Goal: Navigation & Orientation: Find specific page/section

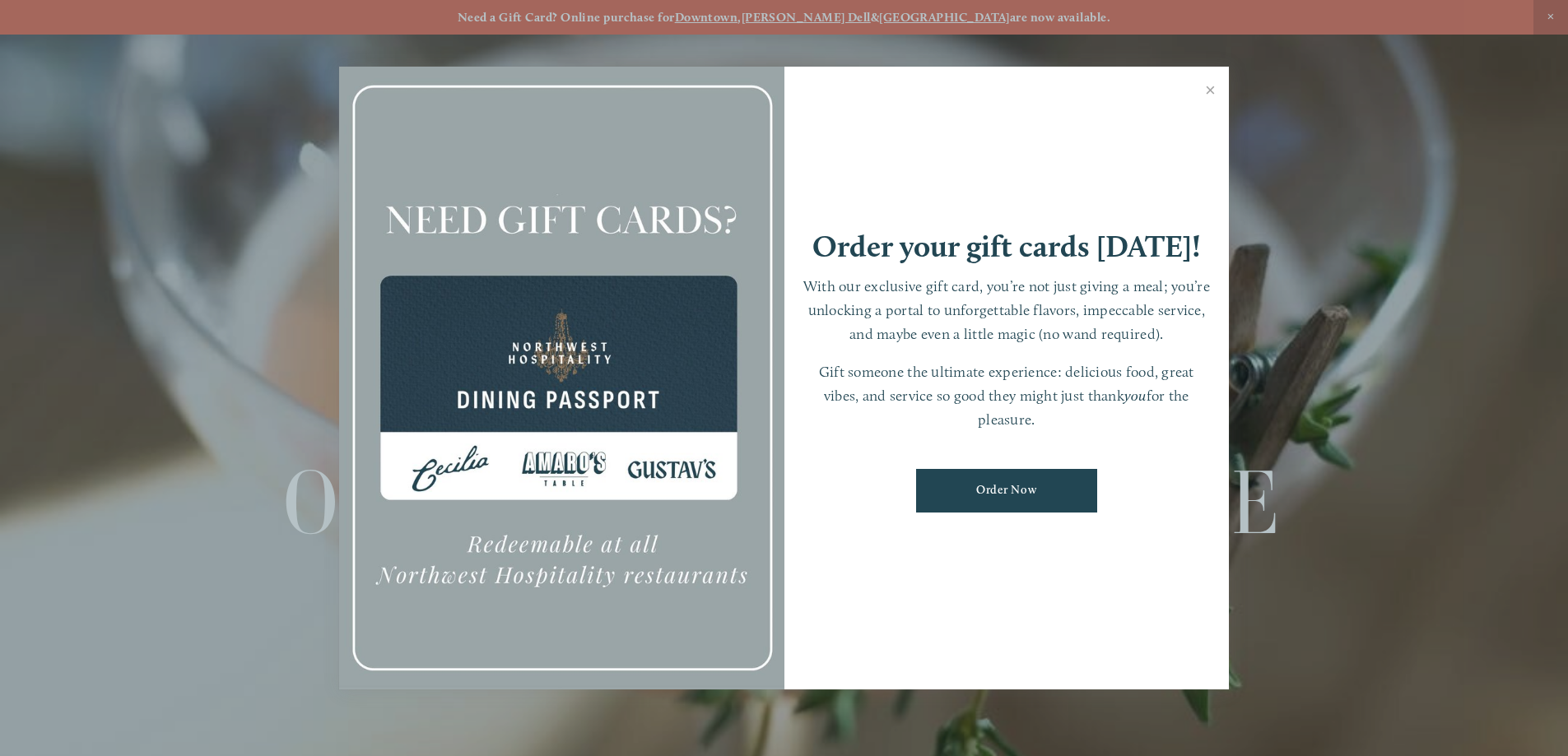
scroll to position [34, 0]
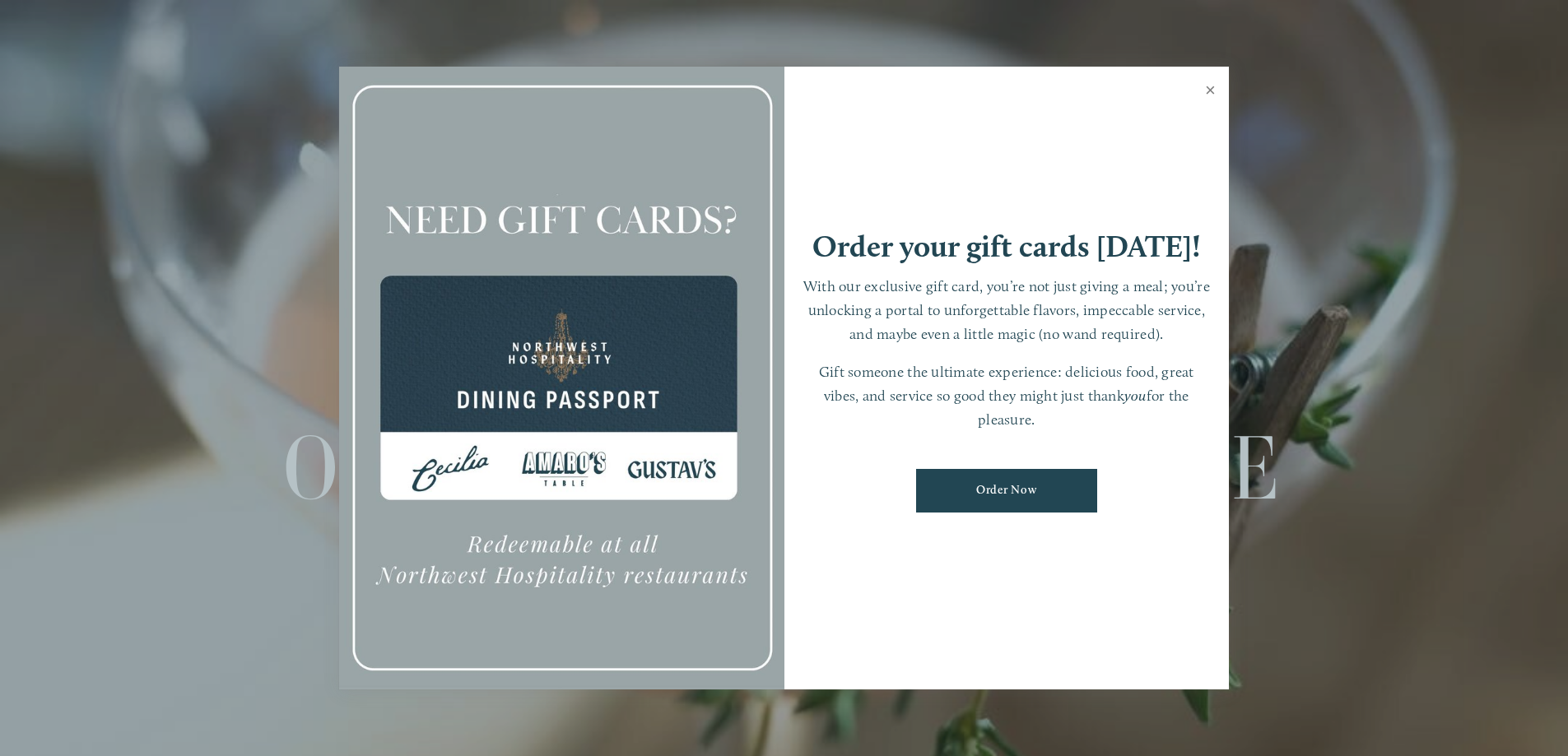
click at [1213, 87] on link "Close" at bounding box center [1210, 92] width 32 height 46
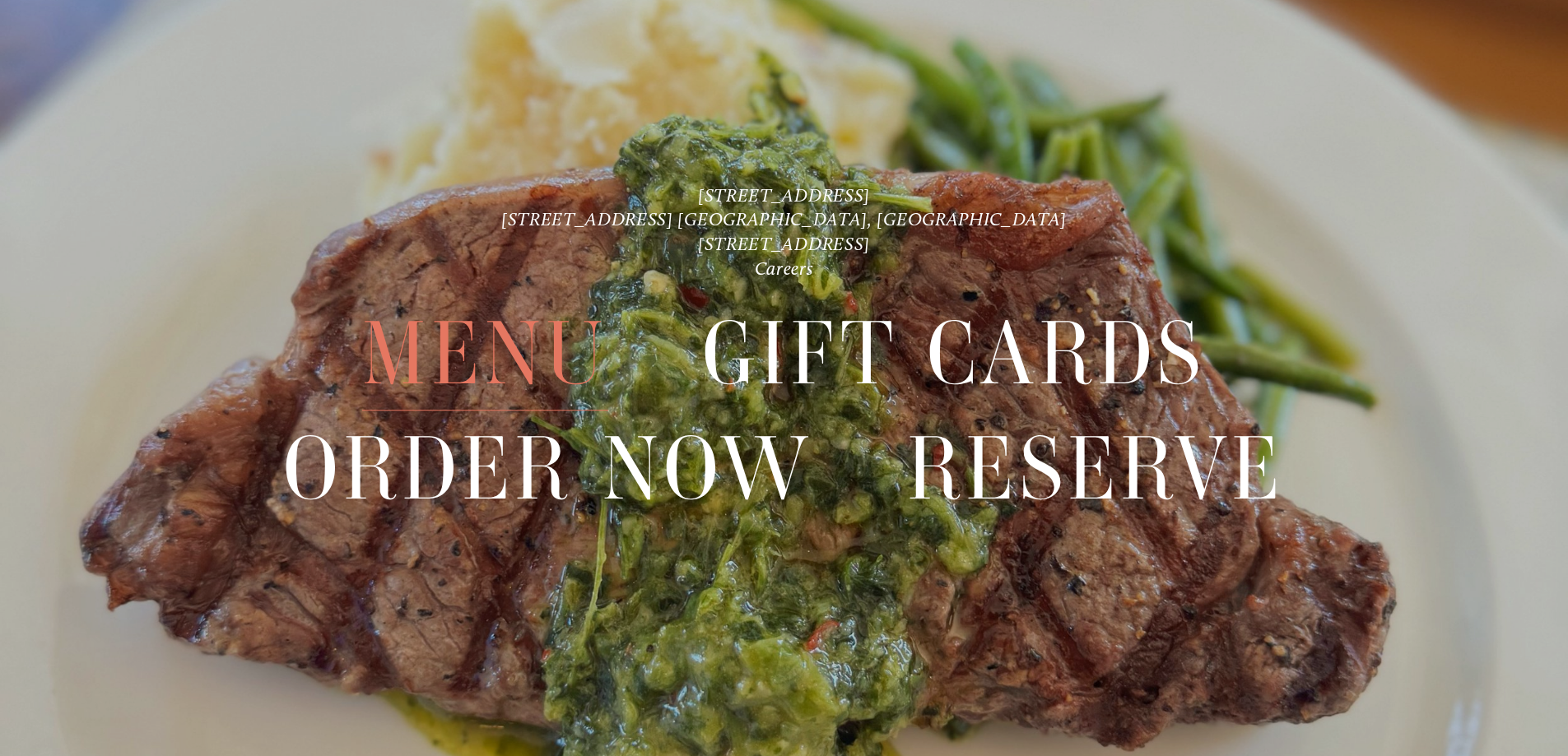
click at [476, 350] on span "Menu" at bounding box center [484, 355] width 245 height 114
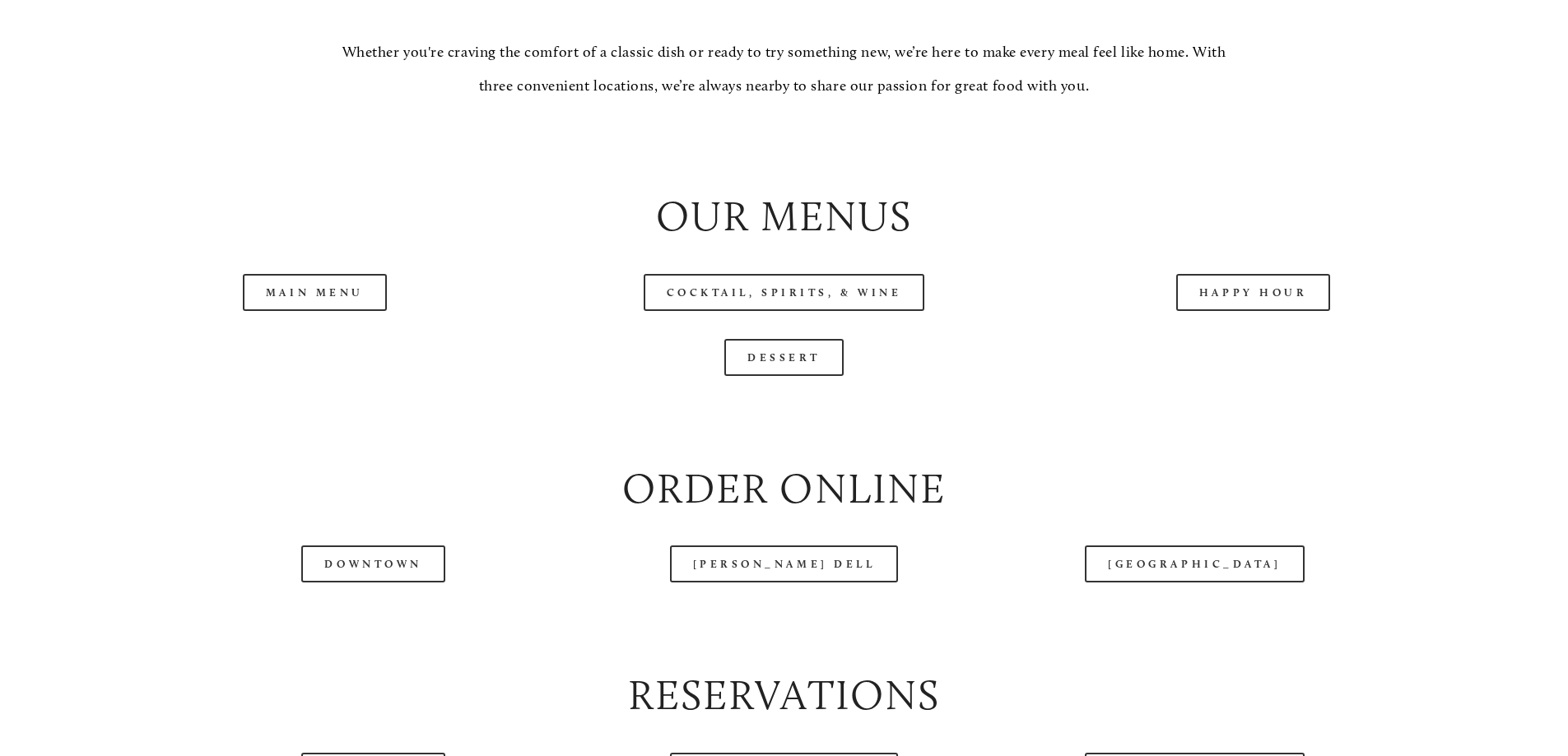
scroll to position [1975, 0]
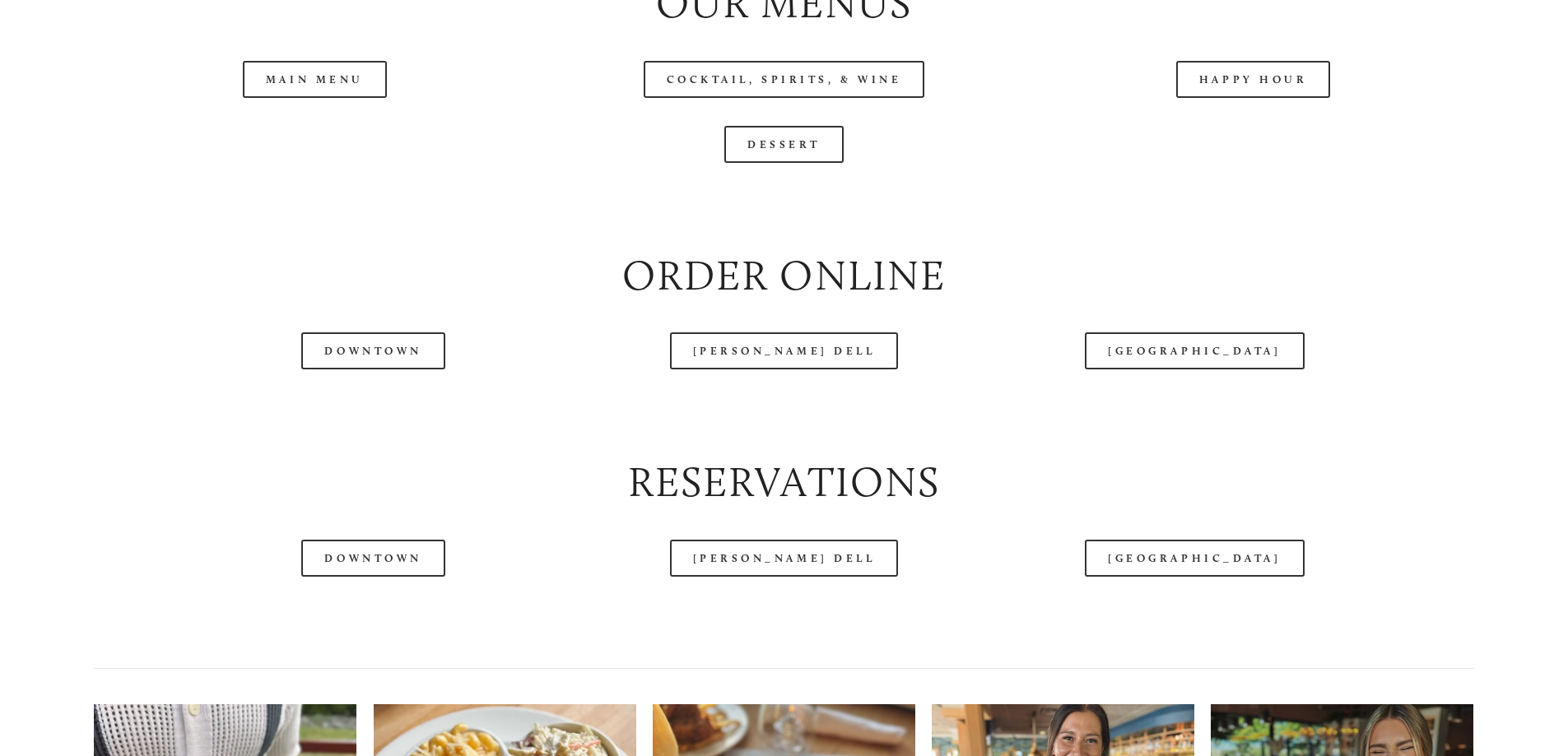
click at [370, 122] on header "Menu Order Now Visit Gallery 0" at bounding box center [784, 48] width 1474 height 180
click at [357, 136] on header "Menu Order Now Visit Gallery 0" at bounding box center [784, 48] width 1474 height 180
drag, startPoint x: 343, startPoint y: 136, endPoint x: 335, endPoint y: 128, distance: 11.3
click at [341, 136] on header "Menu Order Now Visit Gallery 0" at bounding box center [784, 48] width 1474 height 180
click at [330, 124] on header "Menu Order Now Visit Gallery 0" at bounding box center [784, 48] width 1474 height 180
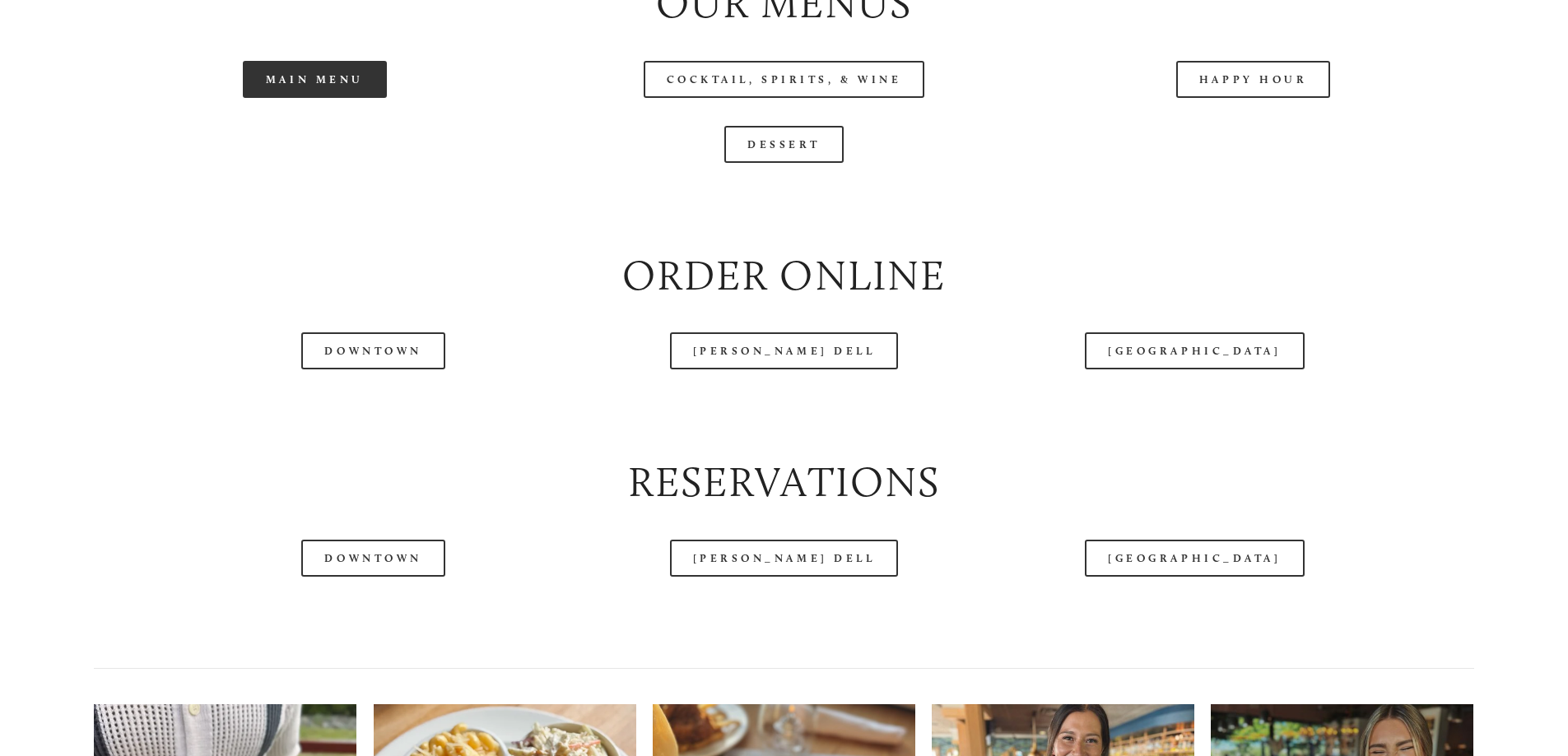
click at [326, 98] on link "Main Menu" at bounding box center [314, 80] width 144 height 37
